Goal: Find specific page/section: Find specific page/section

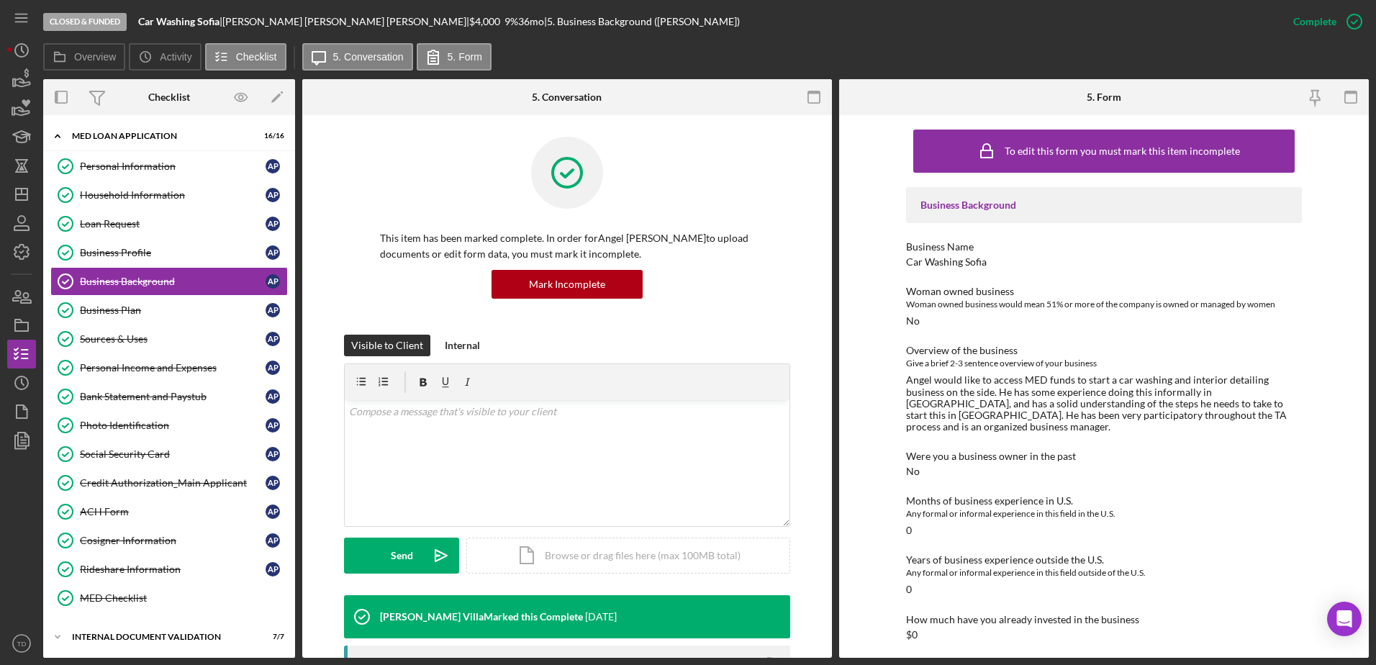
scroll to position [119, 0]
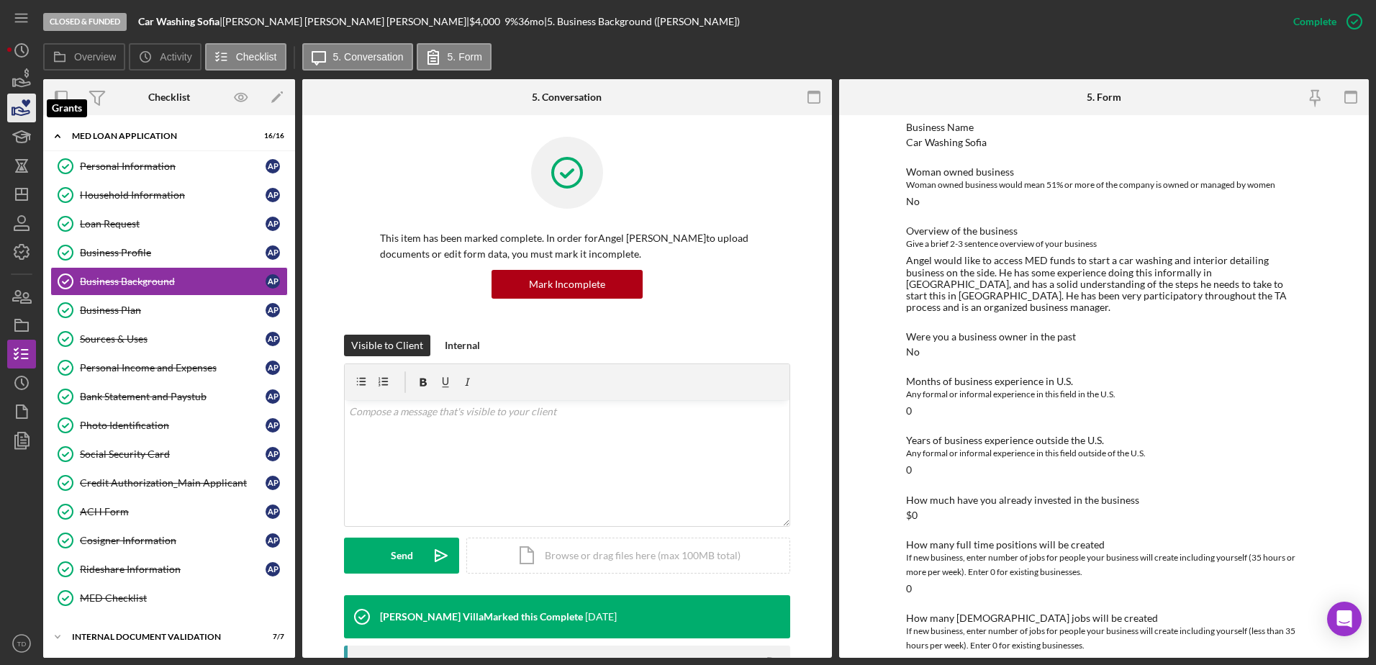
click at [23, 110] on icon "button" at bounding box center [21, 111] width 15 height 8
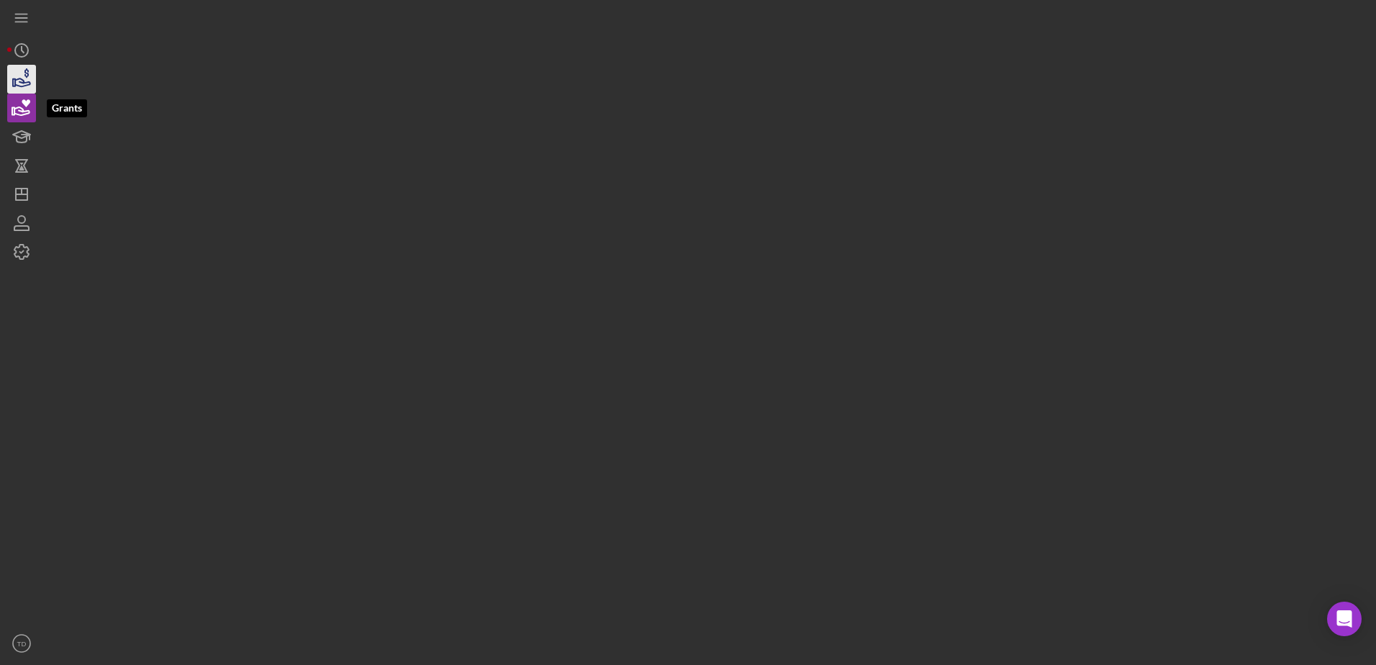
click at [20, 89] on icon "button" at bounding box center [22, 79] width 36 height 36
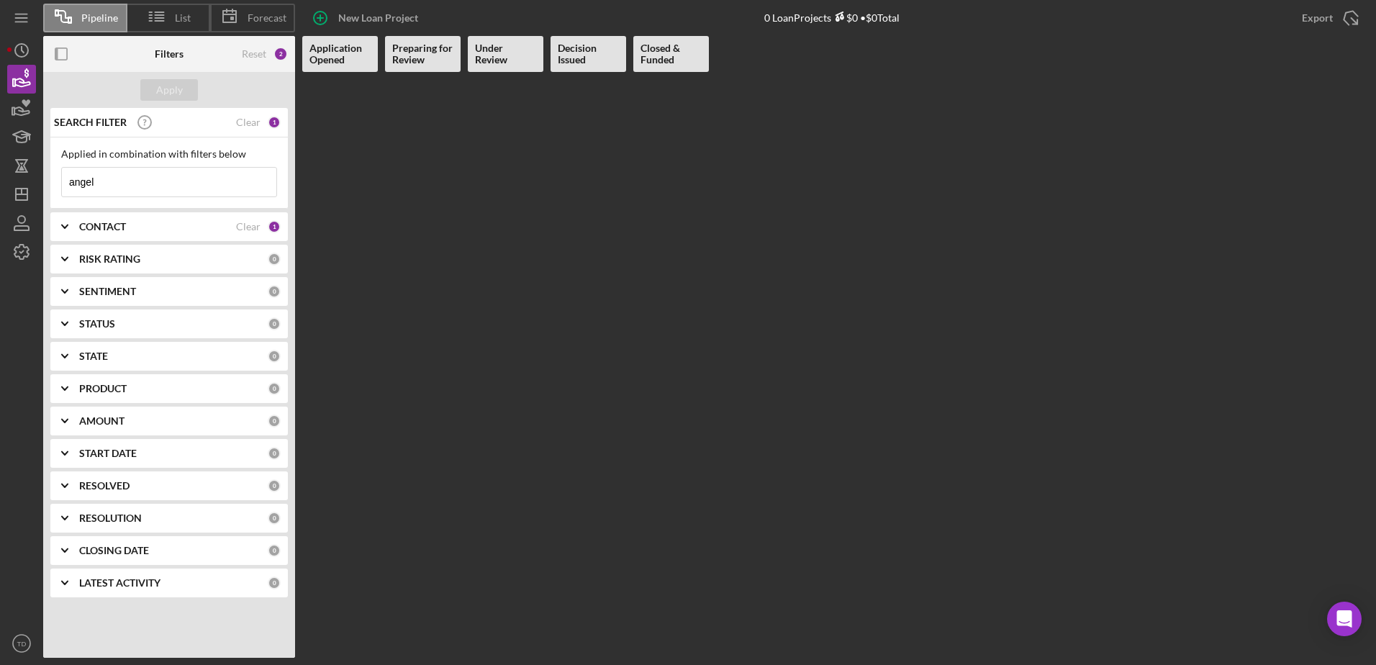
click at [118, 201] on div "Applied in combination with filters below angel Icon/Menu Close" at bounding box center [168, 172] width 237 height 71
click at [119, 194] on input "angel" at bounding box center [169, 182] width 214 height 29
drag, startPoint x: 119, startPoint y: 194, endPoint x: 39, endPoint y: 192, distance: 79.9
click at [39, 192] on div "Pipeline List Forecast New Loan Project 0 Loan Projects $0 • $0 Total Export Ic…" at bounding box center [687, 329] width 1361 height 658
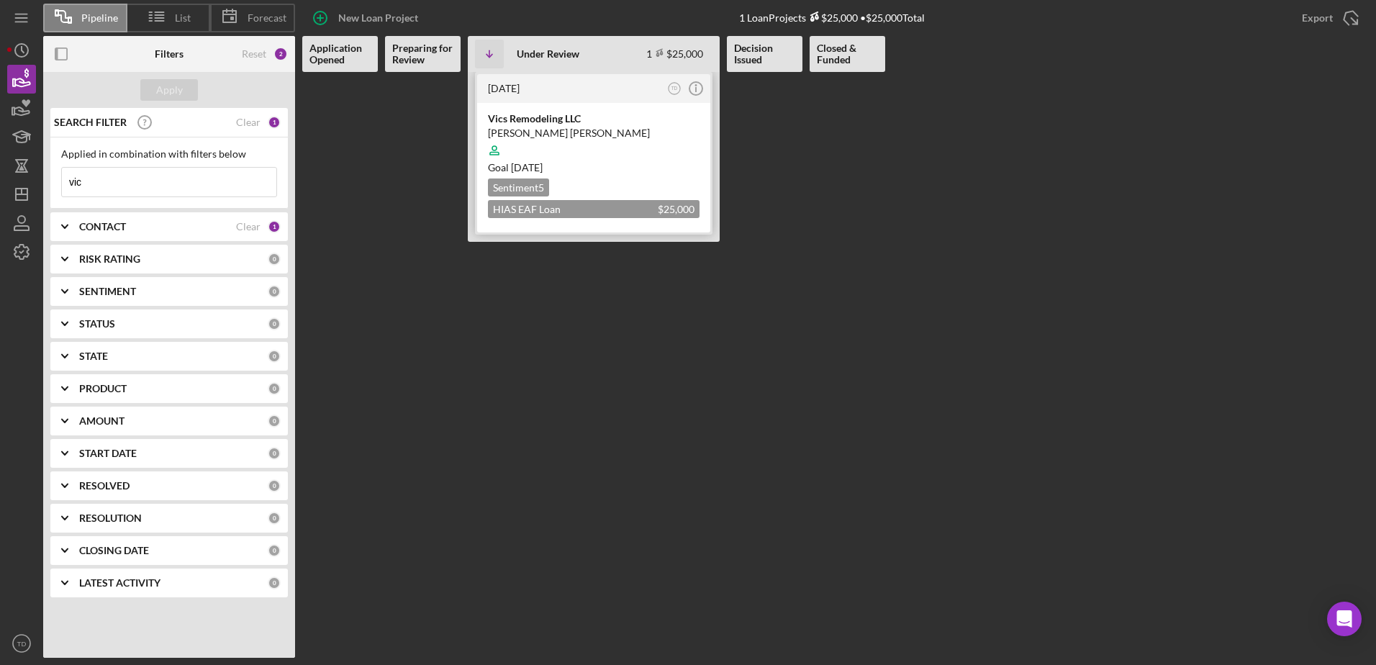
type input "vic"
click at [531, 133] on div "[PERSON_NAME] [PERSON_NAME]" at bounding box center [594, 133] width 212 height 14
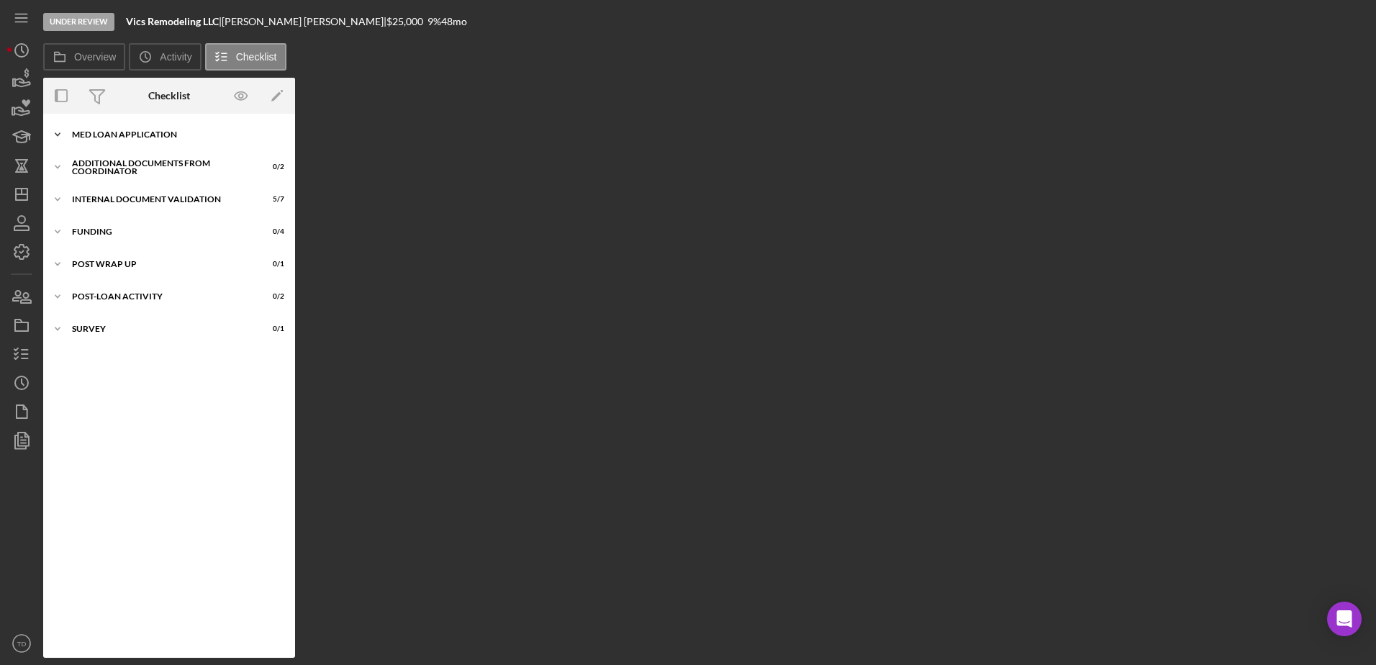
click at [162, 147] on div "Icon/Expander MED Loan Application 18 / 18" at bounding box center [169, 134] width 252 height 29
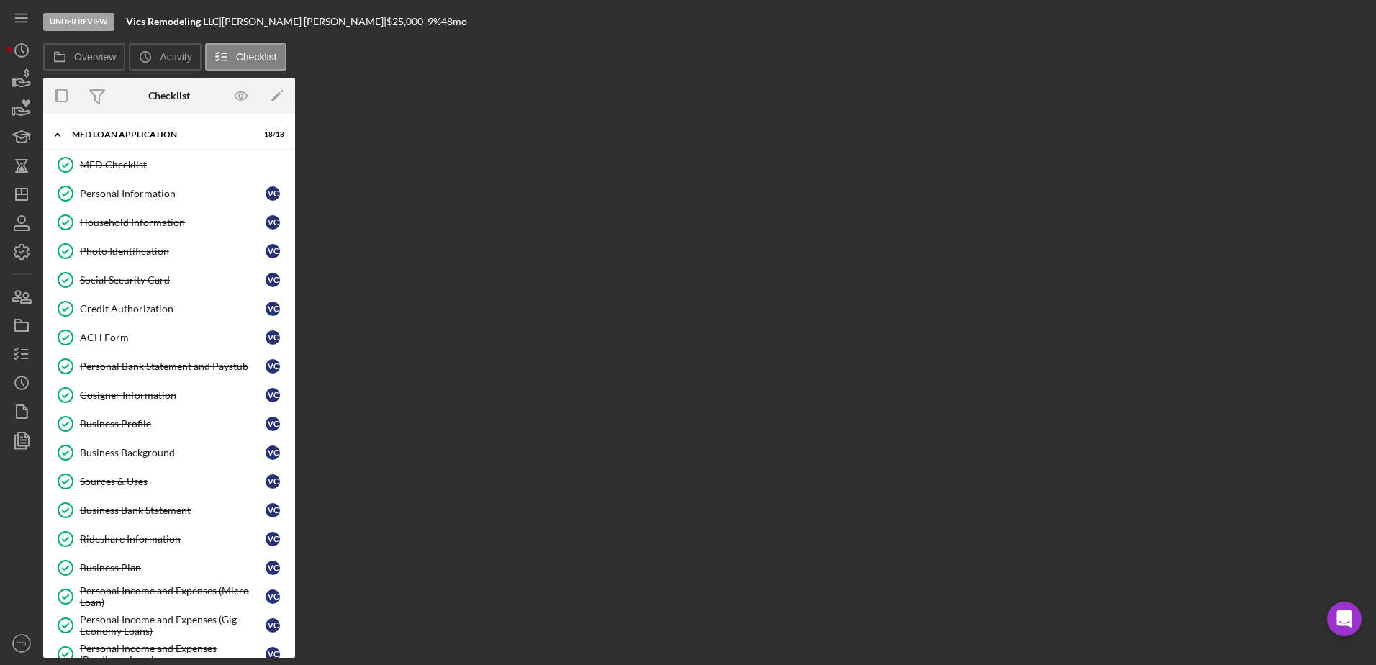
click at [392, 139] on div "Overview Internal Workflow Stage Under Review Icon/Dropdown Arrow Archive (can …" at bounding box center [705, 368] width 1325 height 580
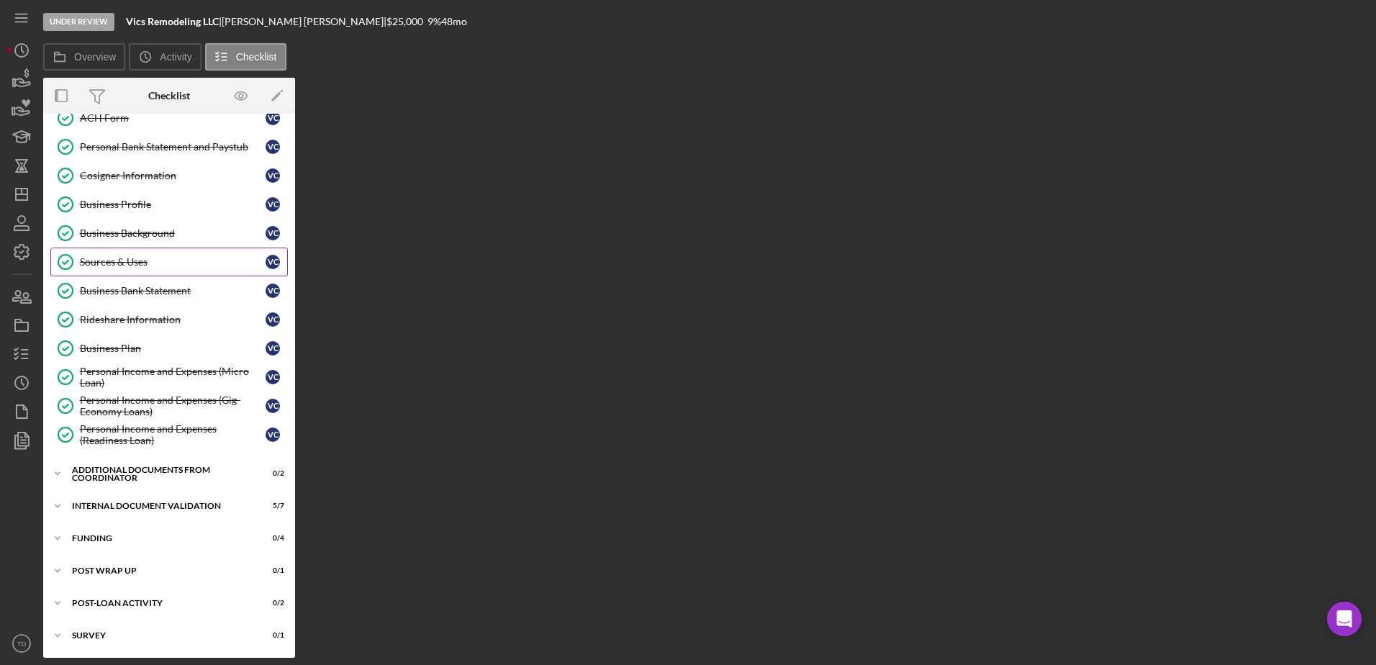
scroll to position [219, 0]
click at [137, 483] on div "Icon/Expander Additional Documents from Coordinator 0 / 2" at bounding box center [169, 474] width 252 height 29
click at [138, 562] on div "Icon/Expander Internal Document Validation 5 / 7" at bounding box center [169, 572] width 252 height 29
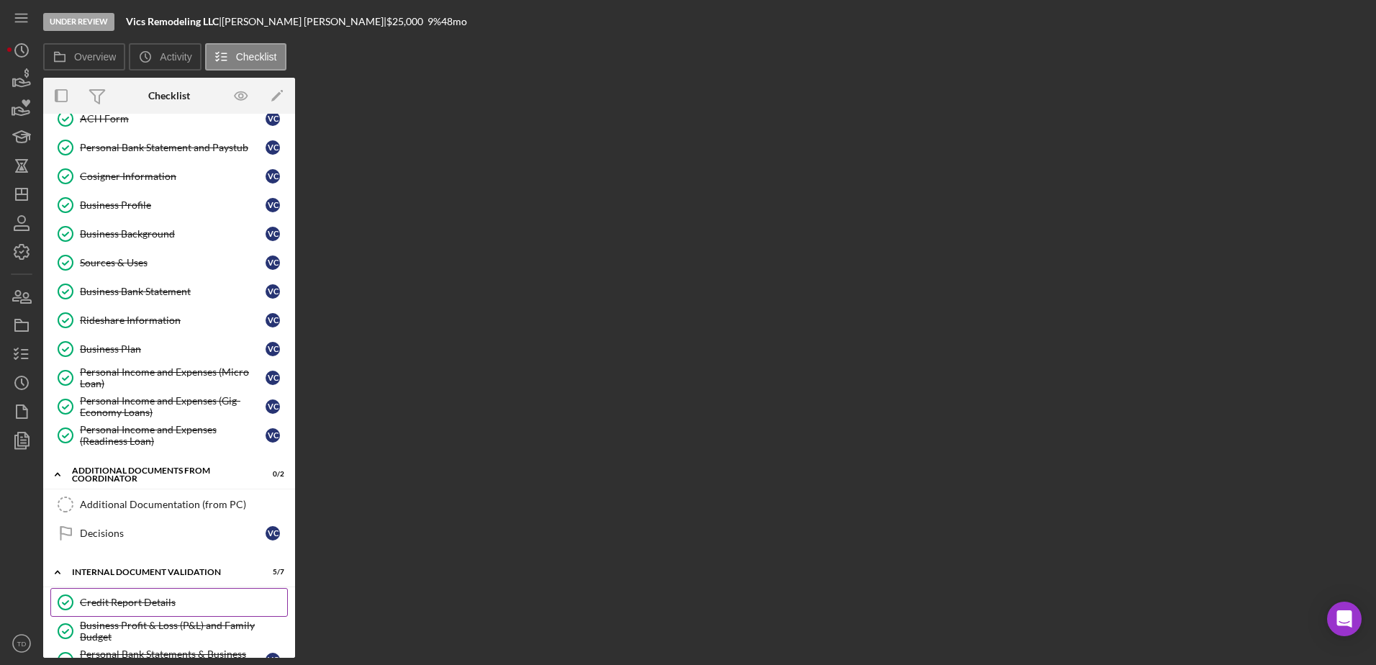
click at [132, 592] on link "Credit Report Details Credit Report Details" at bounding box center [168, 602] width 237 height 29
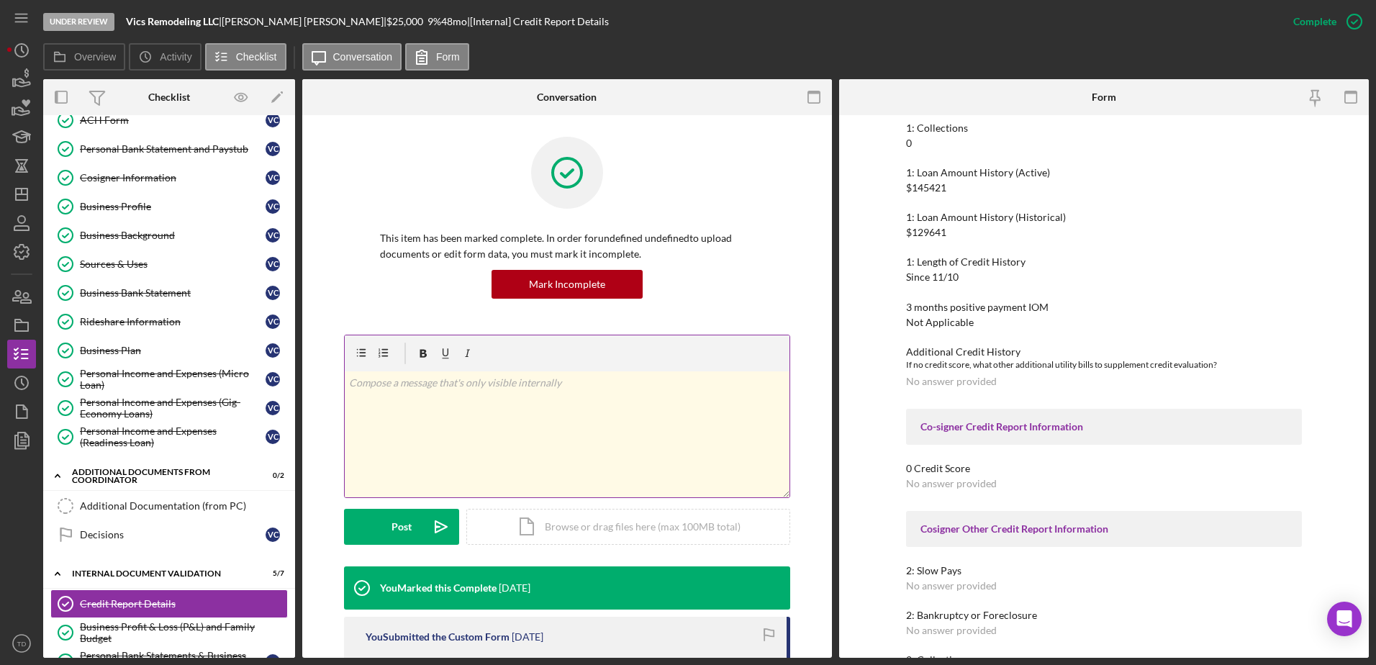
scroll to position [312, 0]
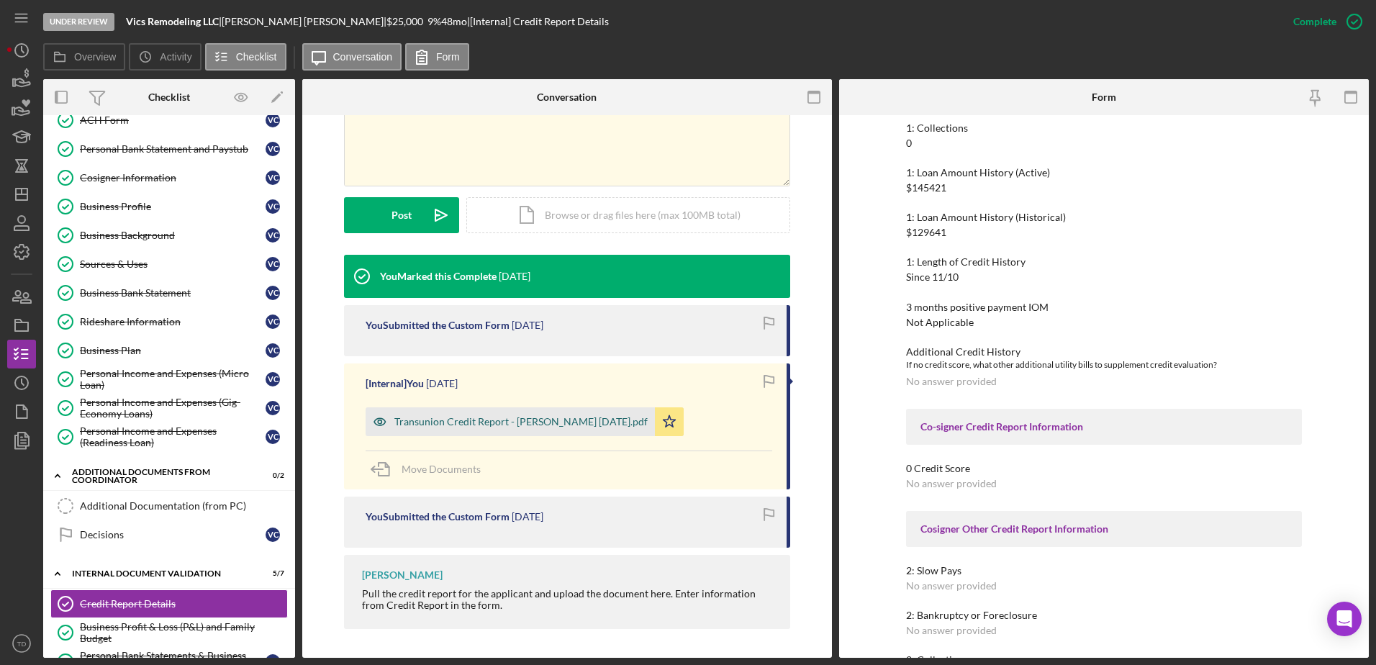
click at [495, 426] on div "Transunion Credit Report - [PERSON_NAME] [DATE].pdf" at bounding box center [520, 422] width 253 height 12
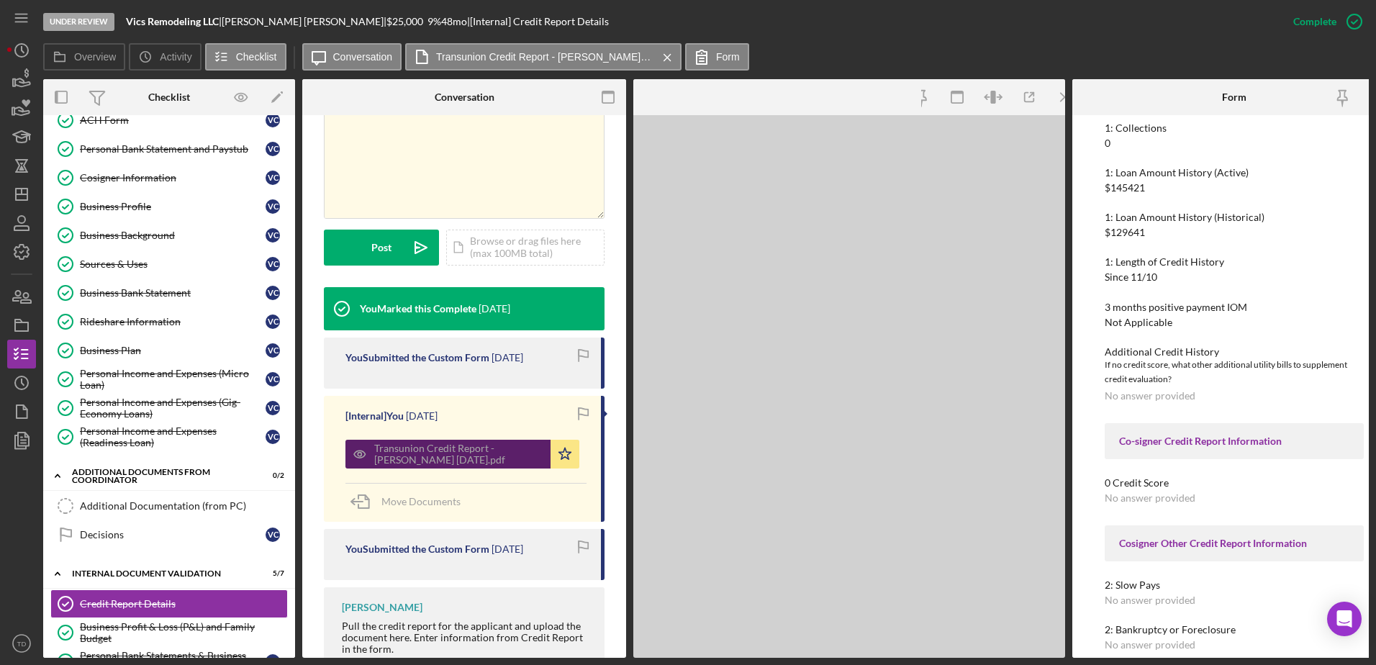
scroll to position [327, 0]
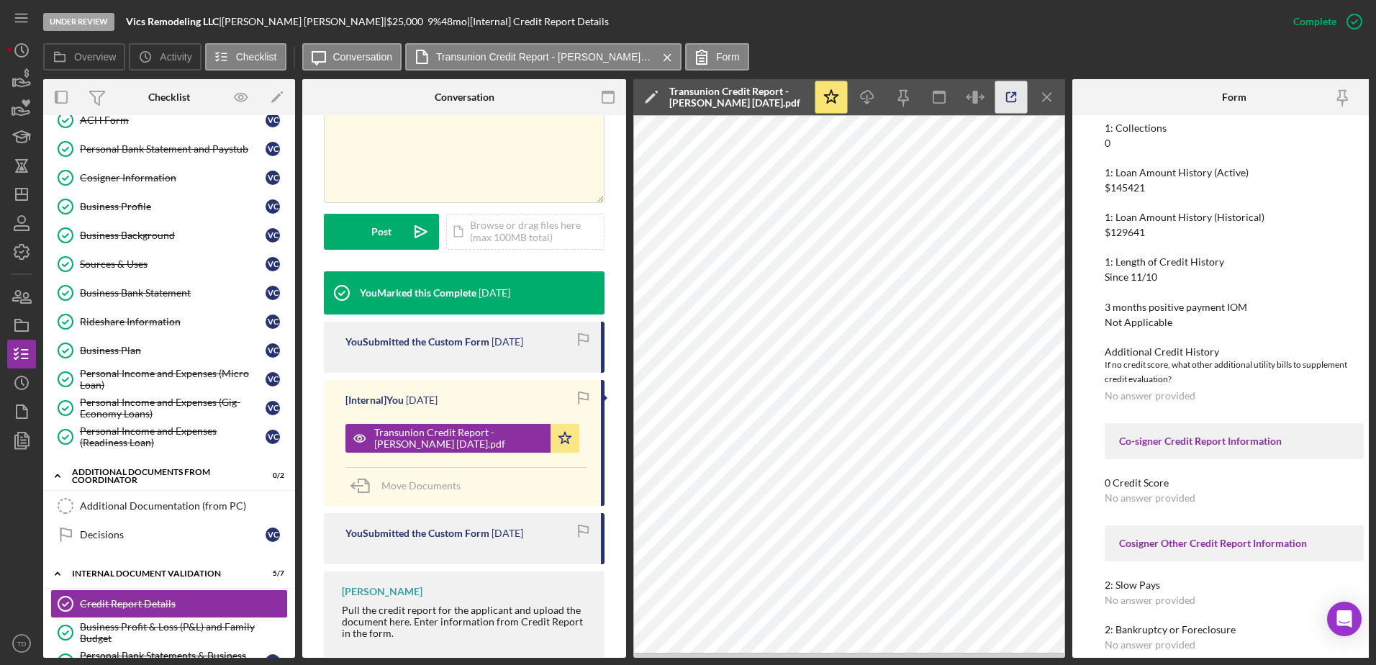
click at [1020, 94] on icon "button" at bounding box center [1011, 97] width 32 height 32
click at [23, 53] on icon "Icon/History" at bounding box center [22, 50] width 36 height 36
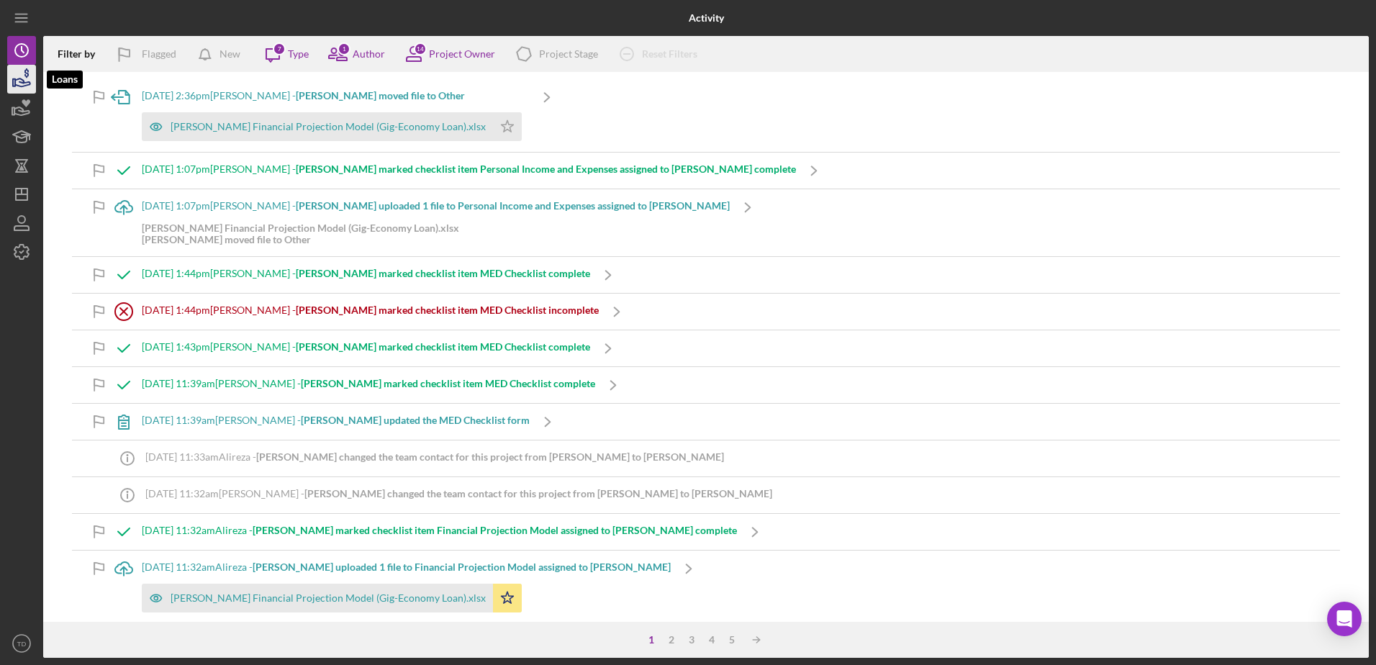
click at [29, 82] on icon "button" at bounding box center [22, 82] width 15 height 8
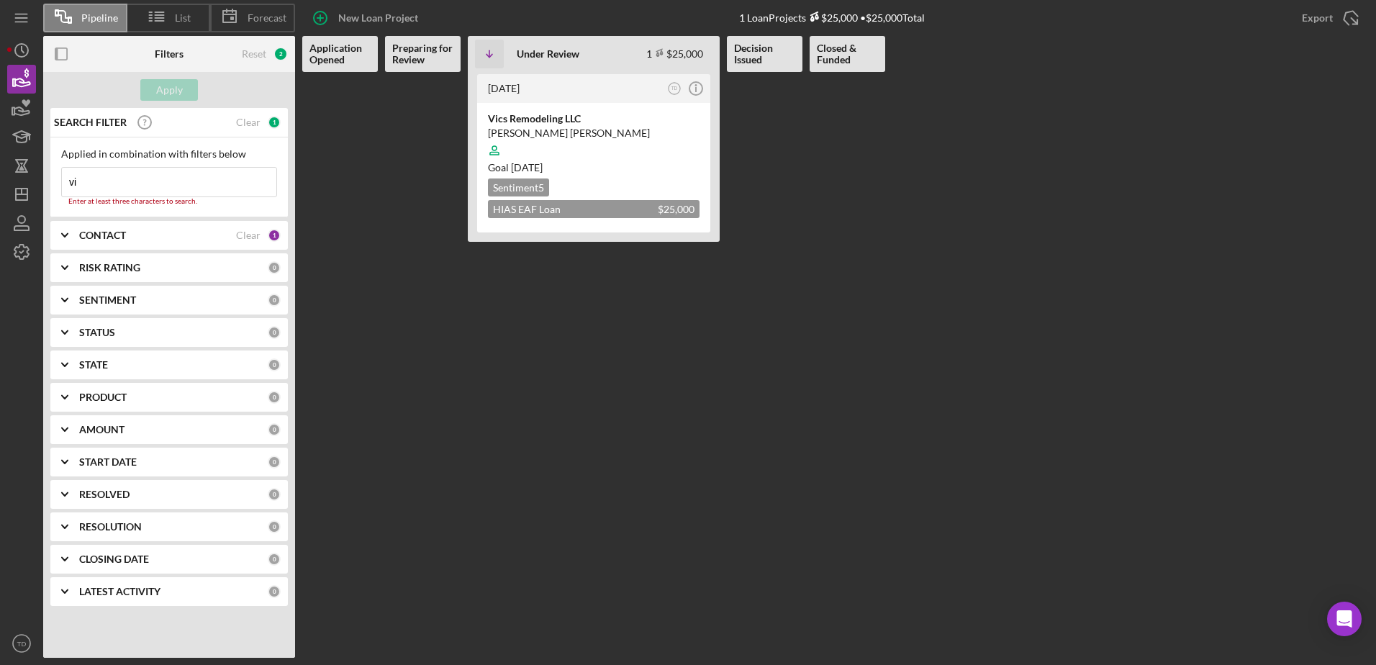
type input "v"
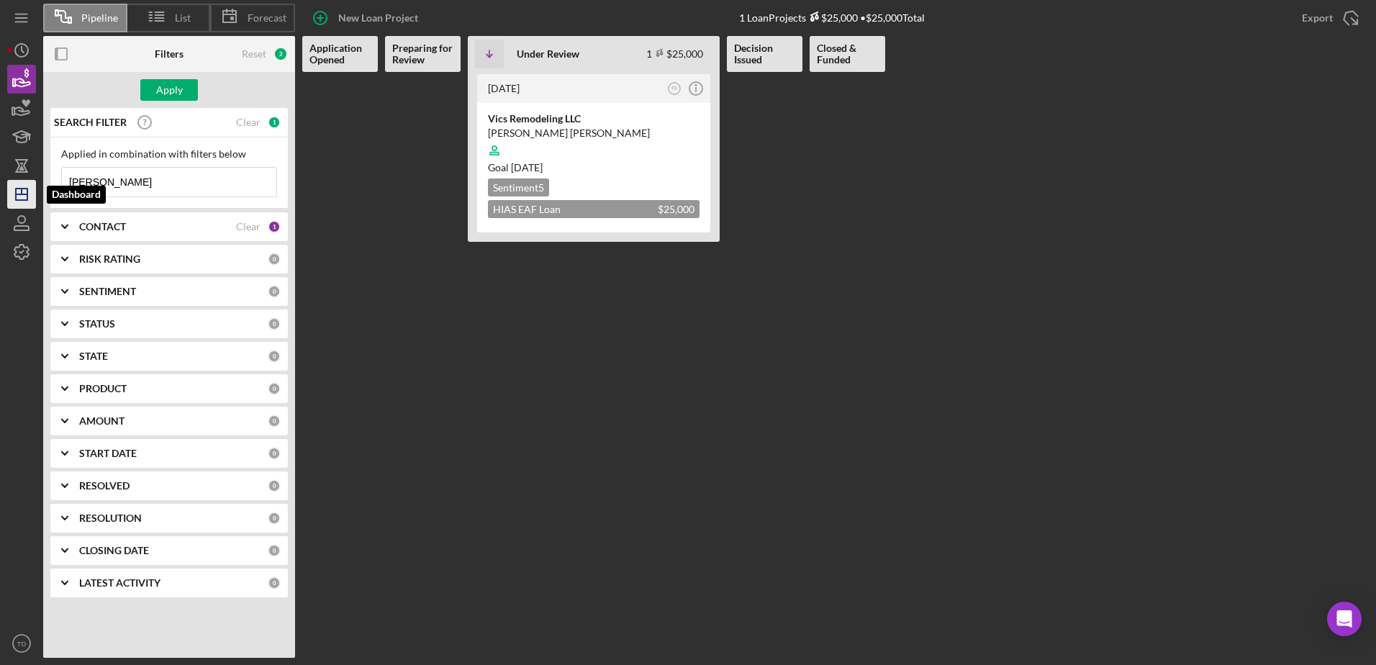
type input "[PERSON_NAME]"
click at [16, 197] on polygon "button" at bounding box center [22, 194] width 12 height 12
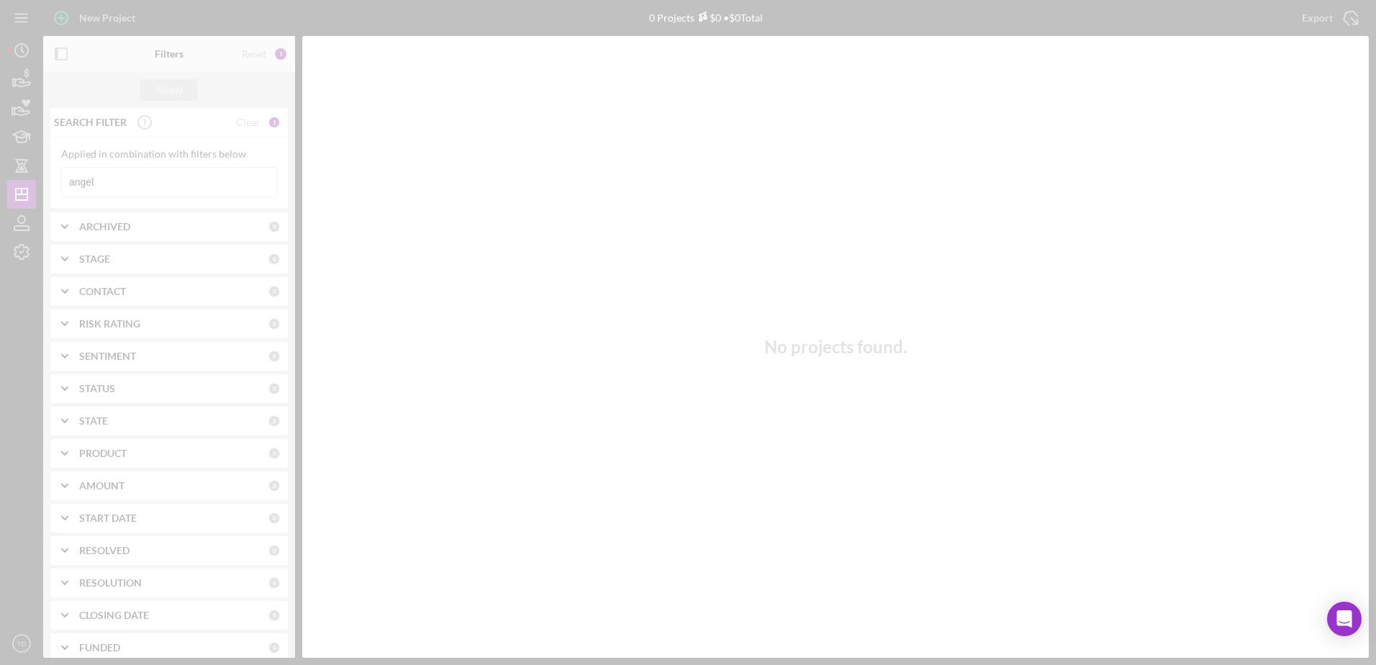
click at [106, 188] on div at bounding box center [688, 332] width 1376 height 665
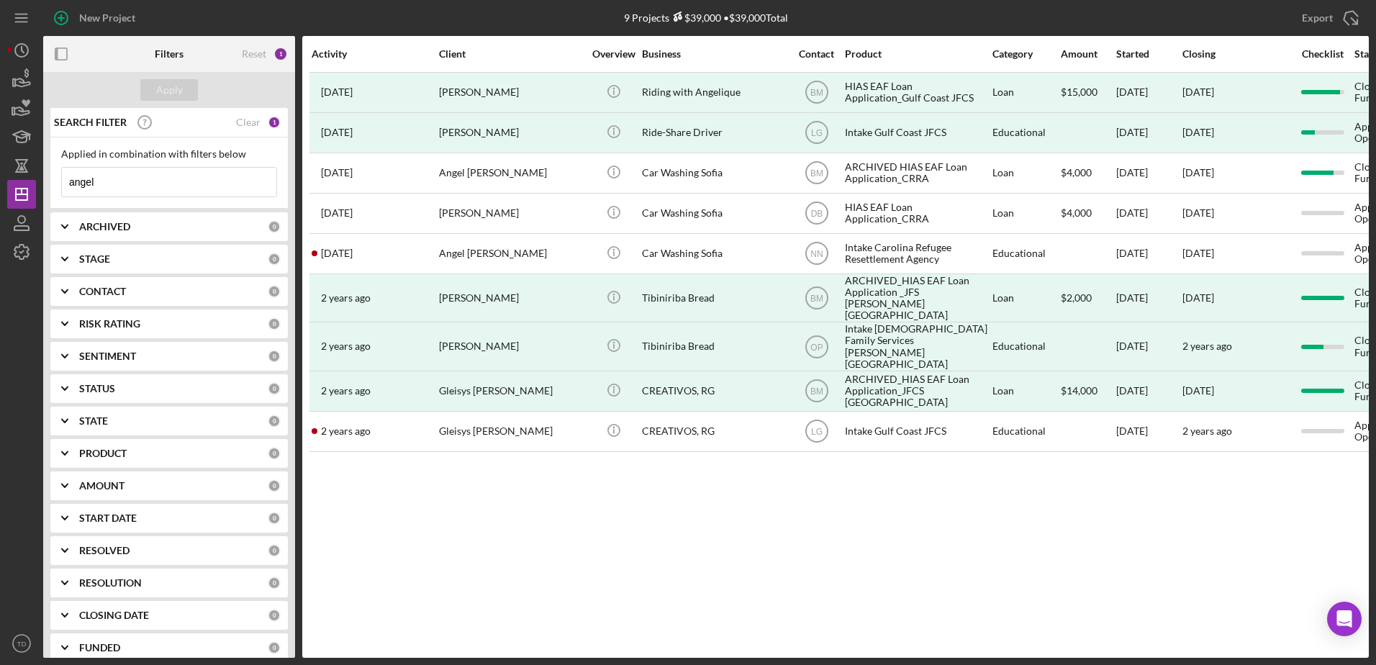
click at [114, 181] on input "angel" at bounding box center [169, 182] width 214 height 29
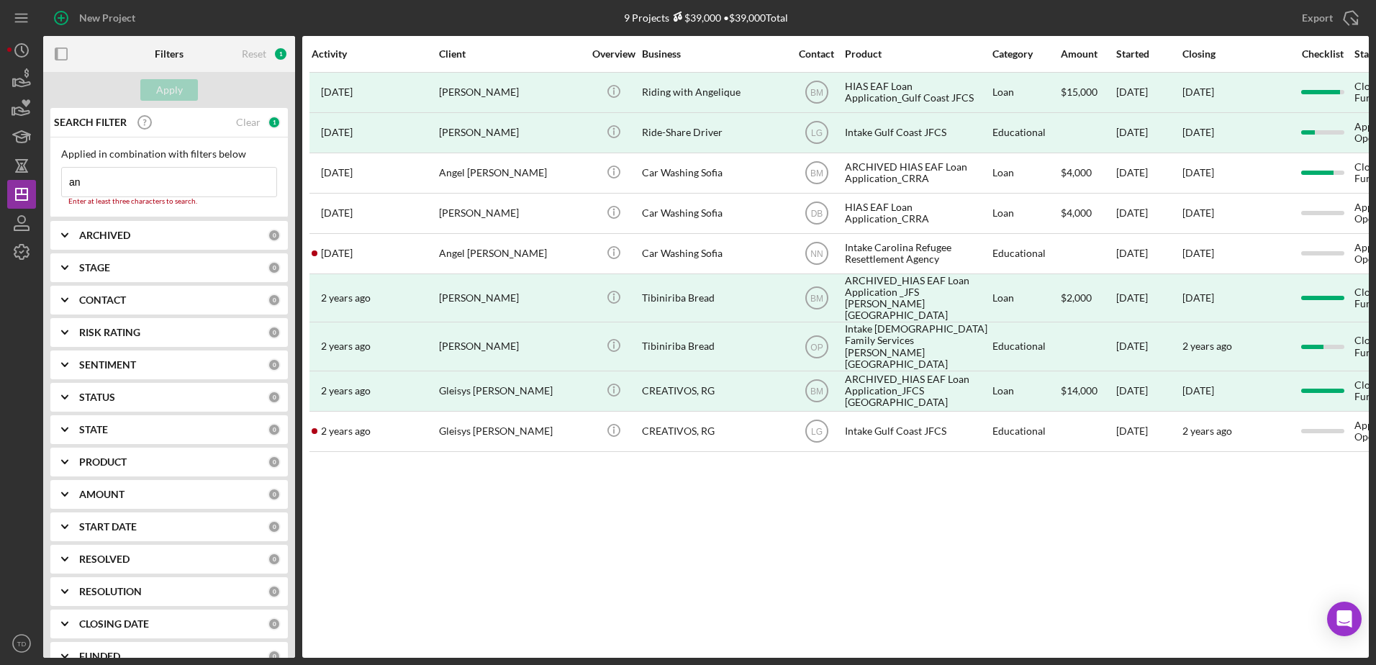
type input "a"
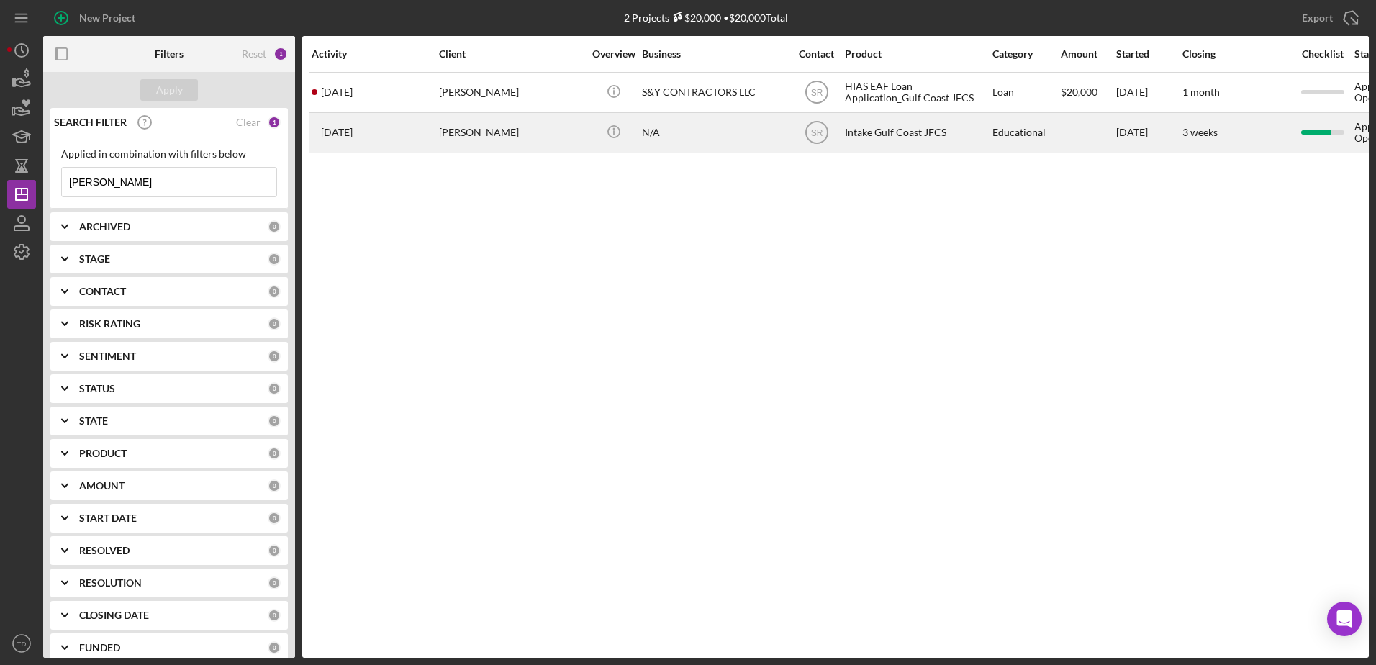
type input "[PERSON_NAME]"
click at [454, 148] on div "[PERSON_NAME]" at bounding box center [511, 133] width 144 height 38
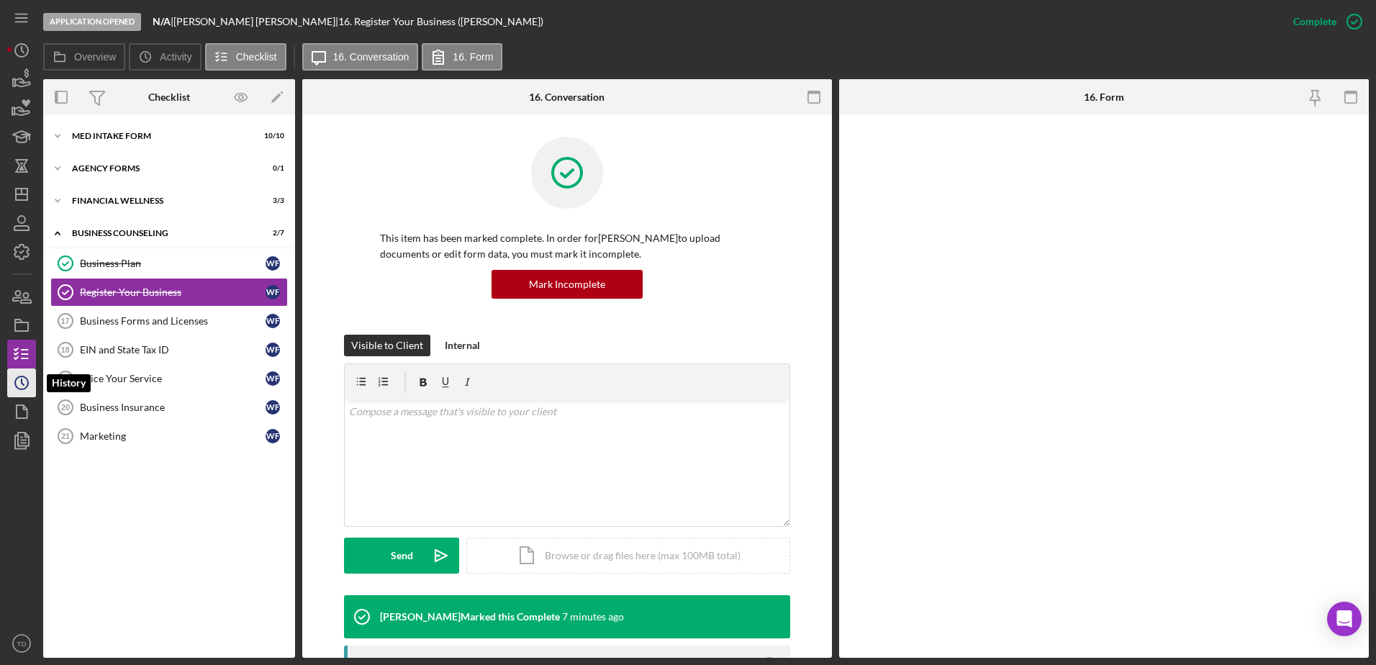
click at [27, 381] on circle "button" at bounding box center [21, 382] width 13 height 13
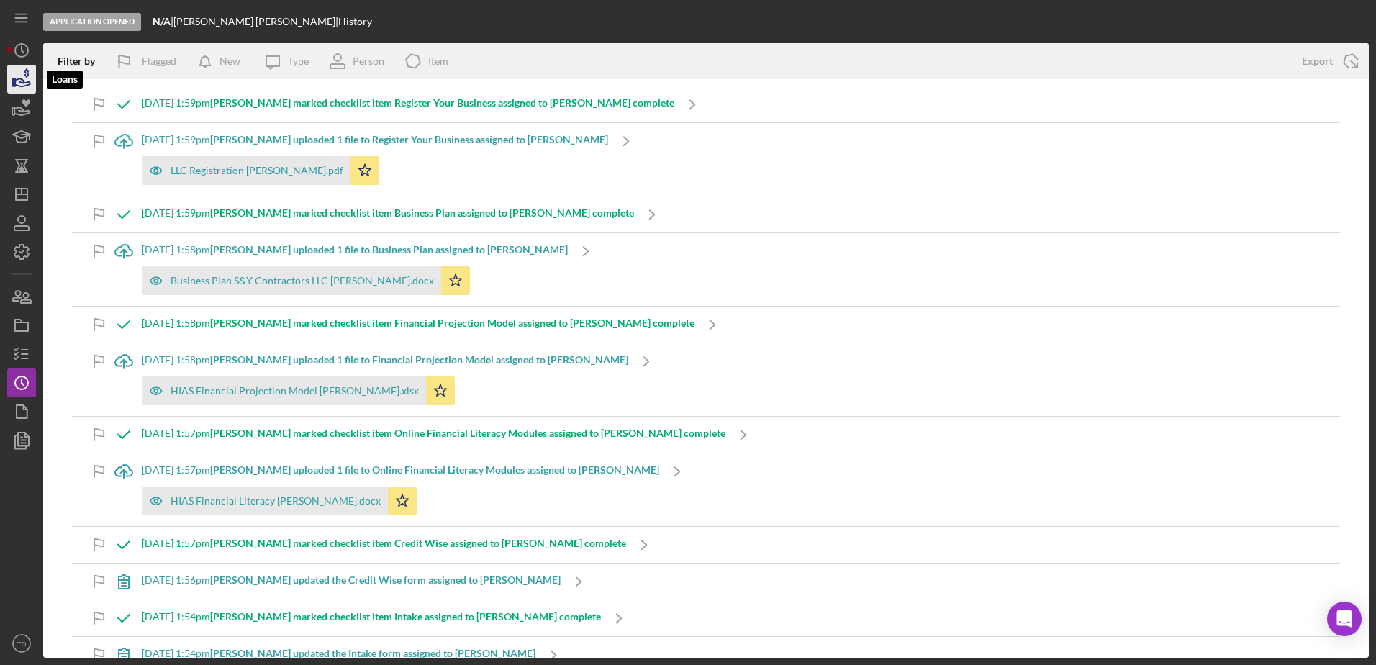
click at [15, 77] on icon "button" at bounding box center [22, 79] width 36 height 36
